Goal: Find specific page/section: Find specific page/section

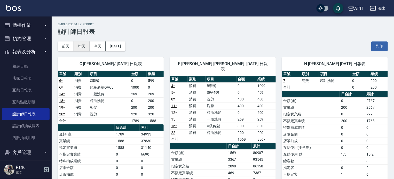
click at [82, 46] on button "昨天" at bounding box center [82, 47] width 16 height 10
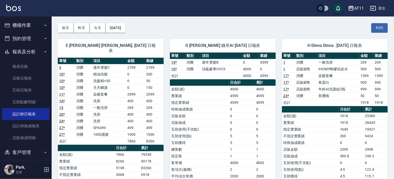
scroll to position [26, 0]
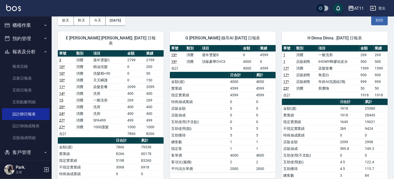
click at [167, 21] on div "[DATE] [DATE] [DATE] [DATE] 列印" at bounding box center [223, 21] width 330 height 22
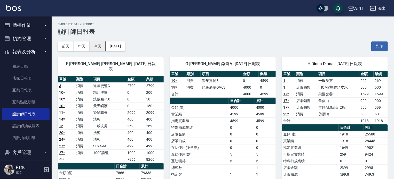
click at [95, 45] on button "今天" at bounding box center [98, 47] width 16 height 10
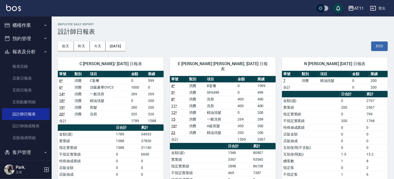
click at [155, 28] on h3 "設計師日報表" at bounding box center [223, 31] width 330 height 7
click at [15, 25] on button "櫃檯作業" at bounding box center [25, 25] width 47 height 13
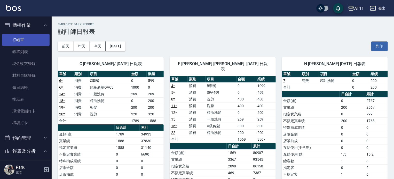
click at [17, 41] on link "打帳單" at bounding box center [25, 40] width 47 height 12
